Goal: Entertainment & Leisure: Consume media (video, audio)

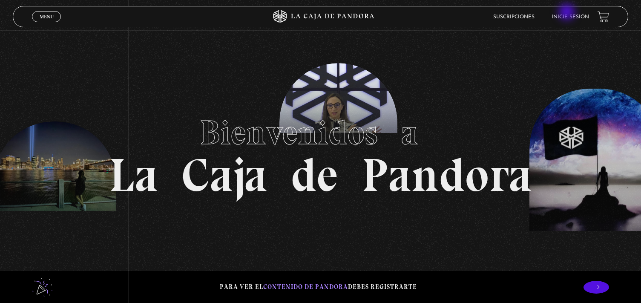
click at [568, 13] on li "Inicie sesión" at bounding box center [571, 16] width 38 height 13
click at [566, 18] on link "Inicie sesión" at bounding box center [571, 16] width 38 height 5
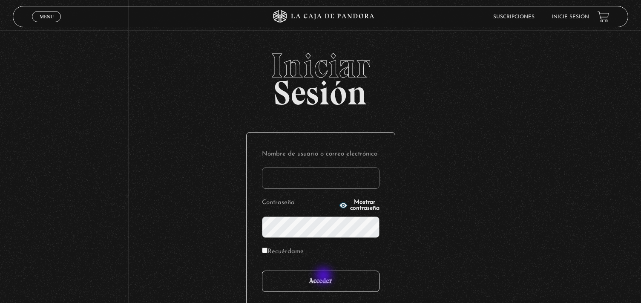
type input "nathy.coto16@gmail.com"
click at [320, 283] on input "Acceder" at bounding box center [321, 281] width 118 height 21
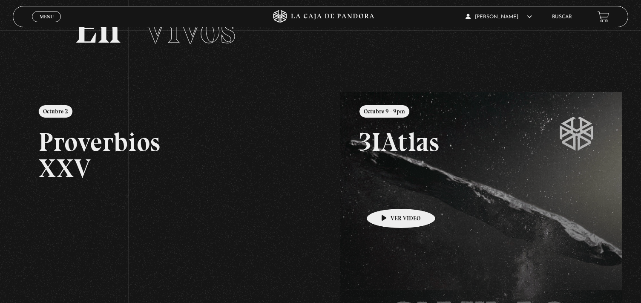
scroll to position [85, 0]
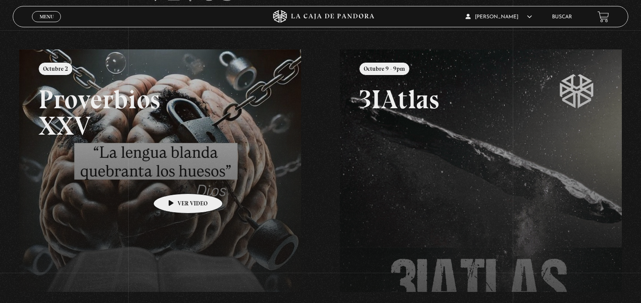
click at [175, 181] on link at bounding box center [339, 200] width 641 height 303
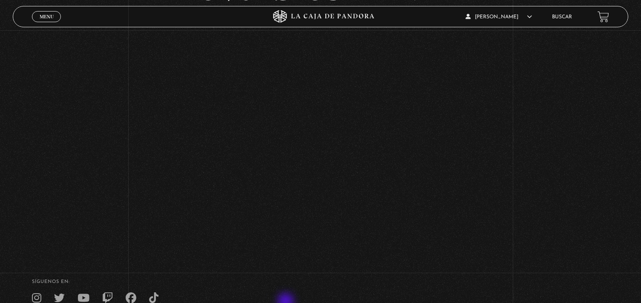
scroll to position [128, 0]
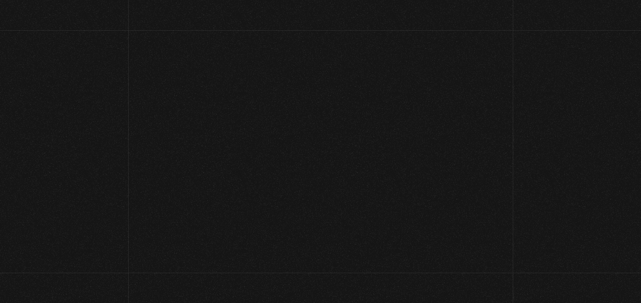
scroll to position [89, 0]
